Goal: Task Accomplishment & Management: Complete application form

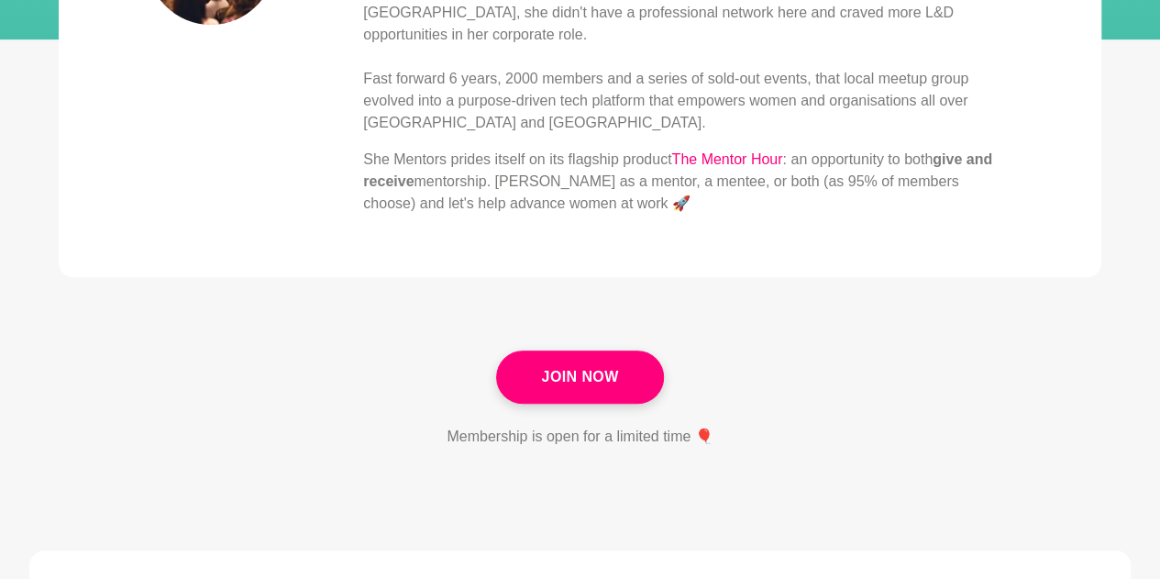
scroll to position [427, 0]
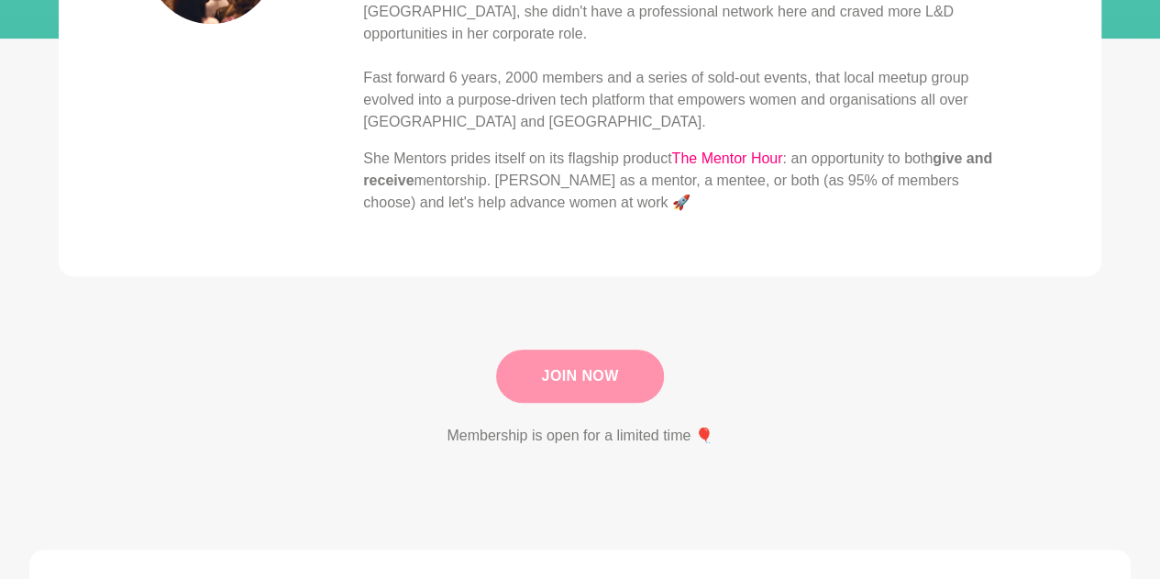
click at [616, 354] on link "Join Now" at bounding box center [579, 375] width 167 height 53
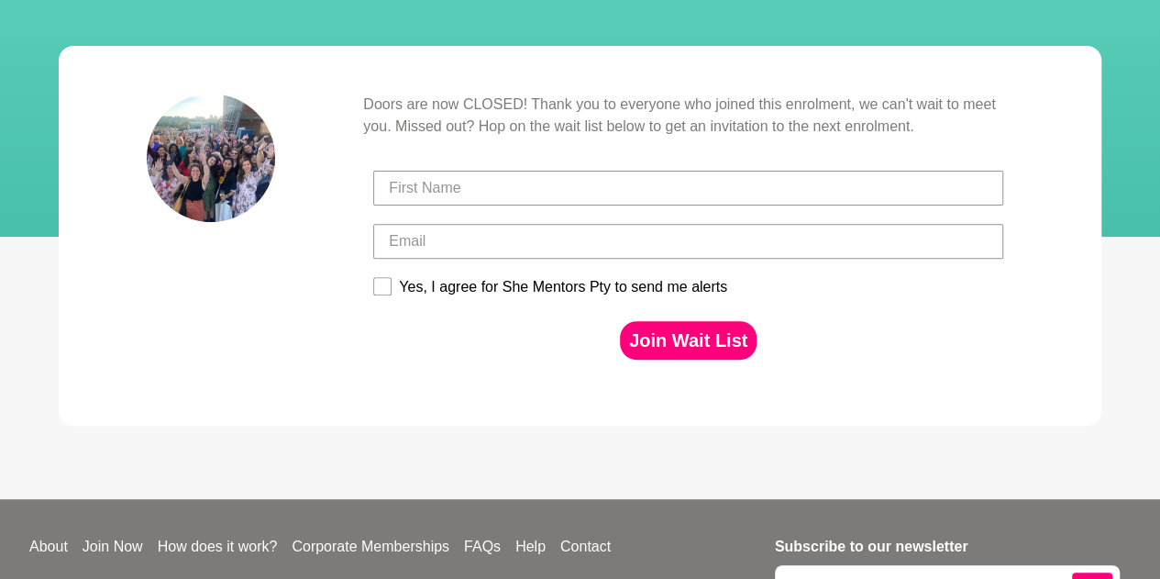
scroll to position [215, 0]
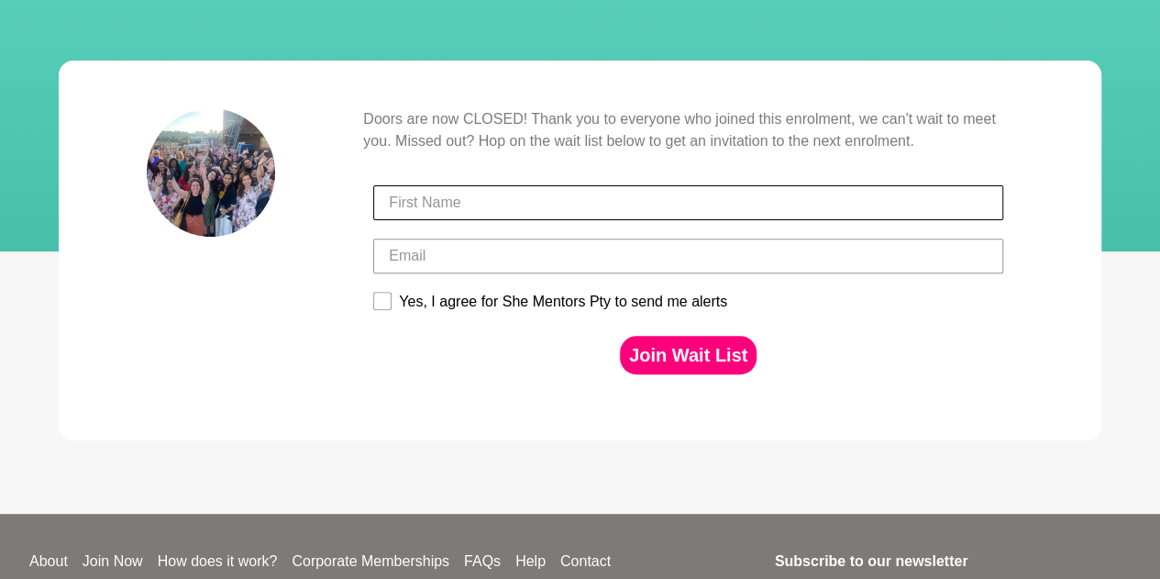
click at [454, 205] on input "First Name" at bounding box center [688, 202] width 630 height 35
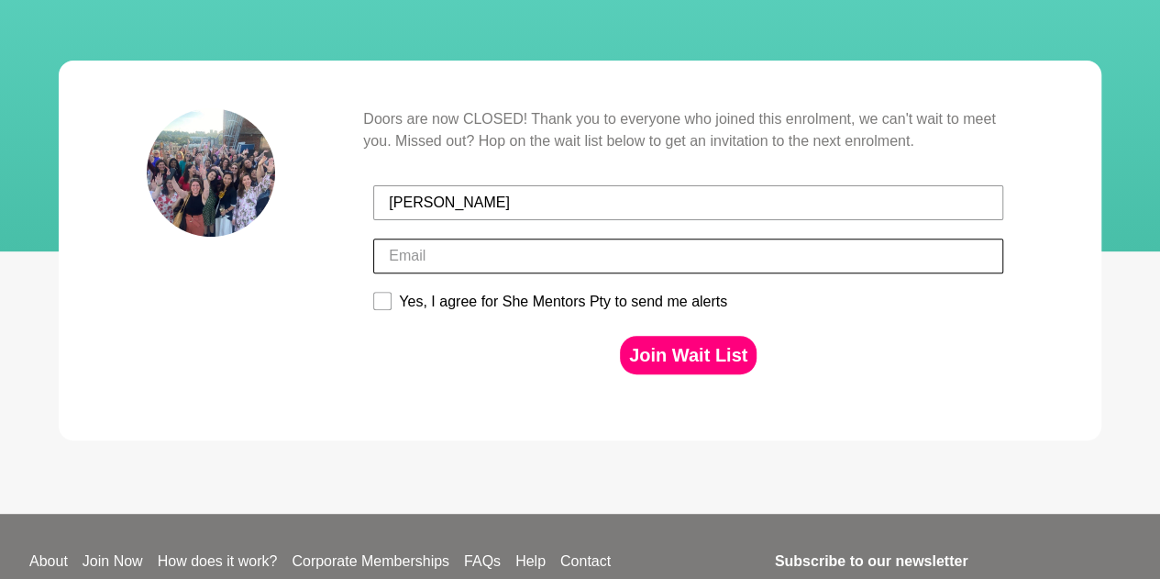
type input "Emma"
click at [447, 262] on input "Email" at bounding box center [688, 255] width 630 height 35
type input "emma_mcmillan@outlook.com"
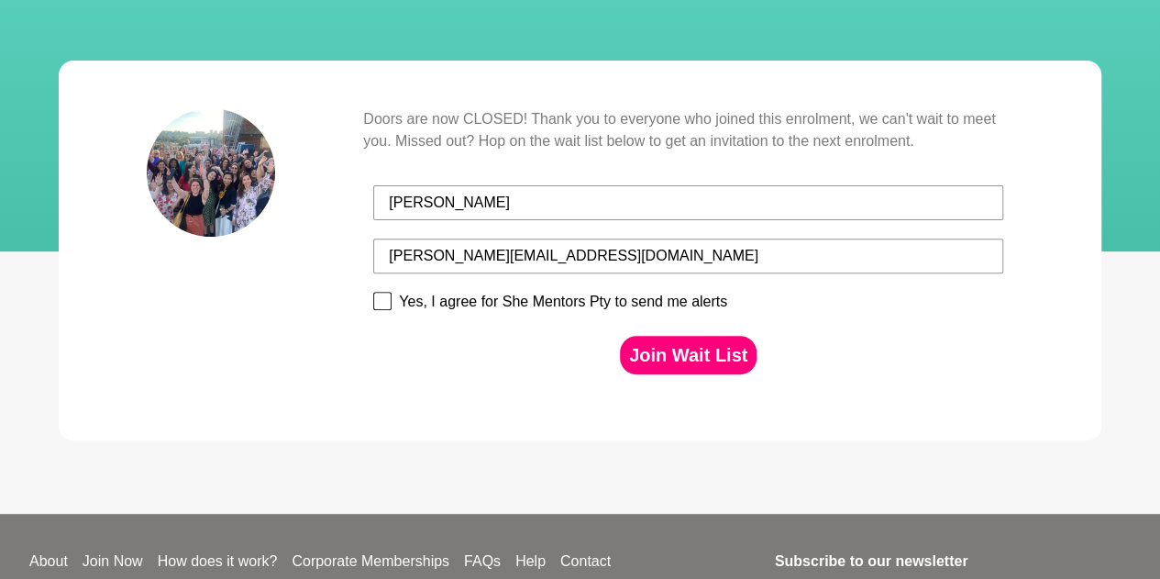
click at [380, 297] on rect at bounding box center [382, 301] width 17 height 17
click at [373, 292] on input "Yes, I agree for She Mentors Pty to send me alerts" at bounding box center [372, 291] width 1 height 1
checkbox input "true"
click at [642, 342] on button "Join Wait List" at bounding box center [688, 355] width 137 height 39
